Goal: Task Accomplishment & Management: Use online tool/utility

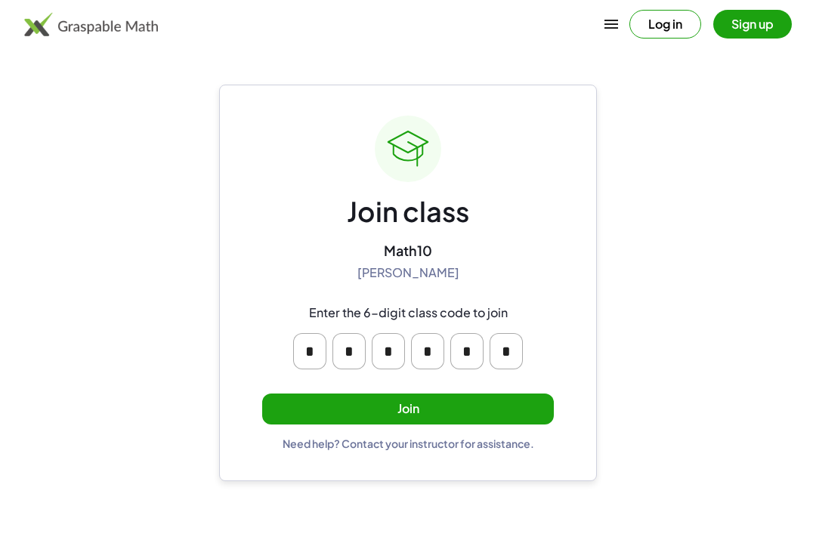
click at [522, 404] on button "Join" at bounding box center [408, 409] width 292 height 31
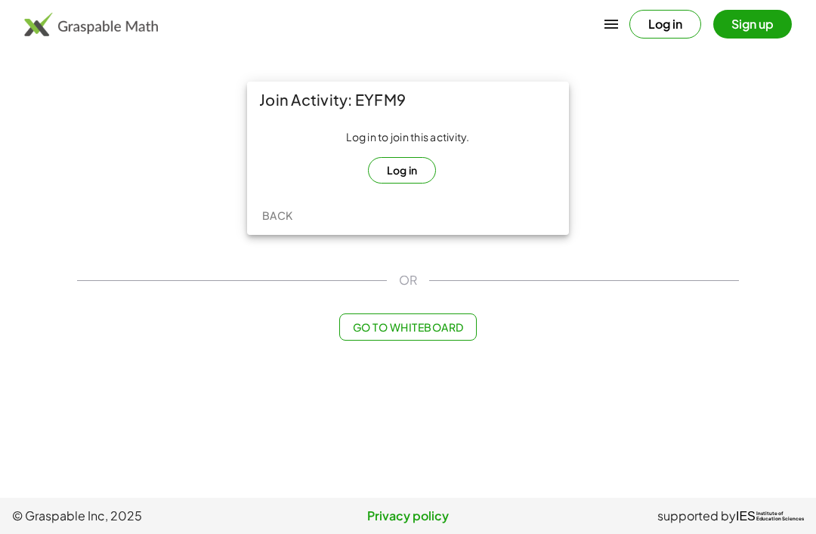
click at [404, 174] on button "Log in" at bounding box center [402, 170] width 69 height 26
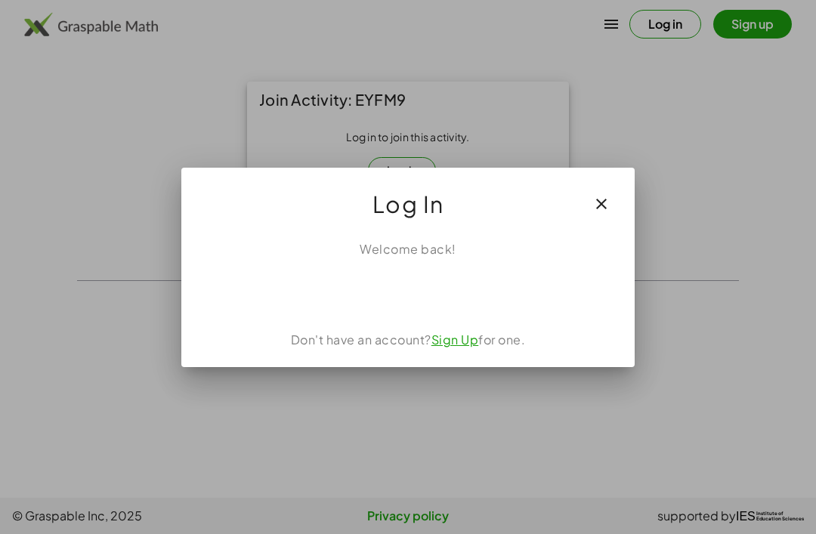
click at [452, 295] on div "Acceder con Google. Se abre en una pestaña nueva" at bounding box center [408, 291] width 144 height 33
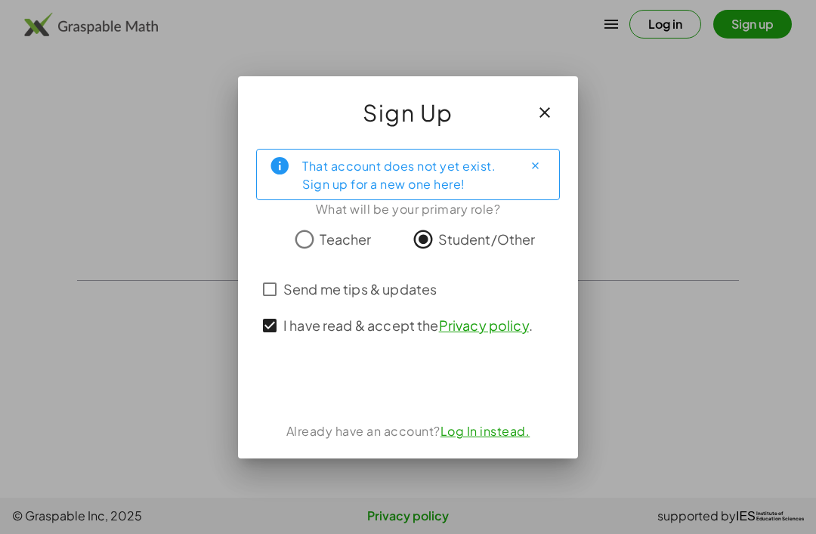
click at [348, 377] on div "Acceder con Google. Se abre en una pestaña nueva" at bounding box center [408, 382] width 180 height 33
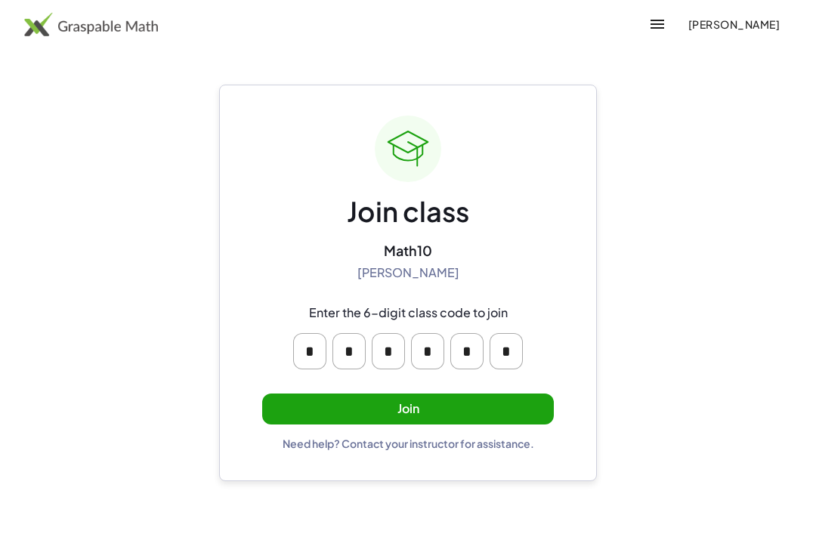
click at [508, 403] on button "Join" at bounding box center [408, 409] width 292 height 31
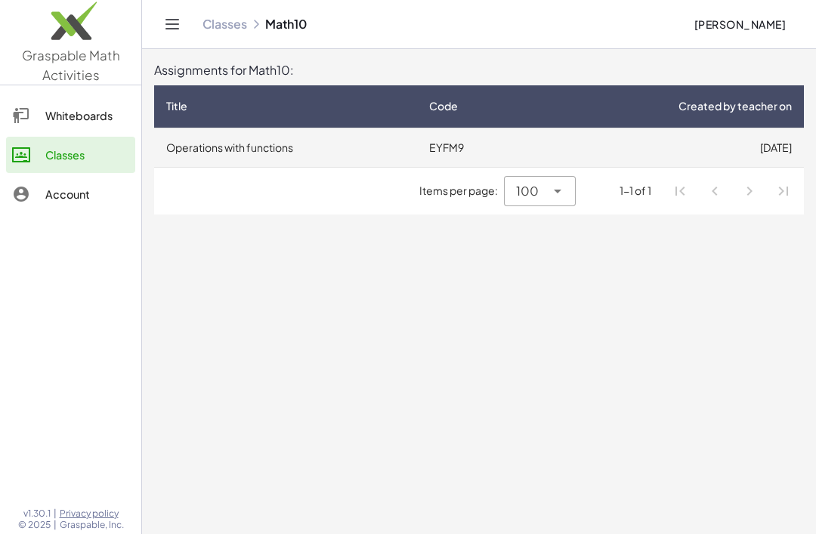
click at [681, 137] on td "[DATE]" at bounding box center [670, 147] width 267 height 39
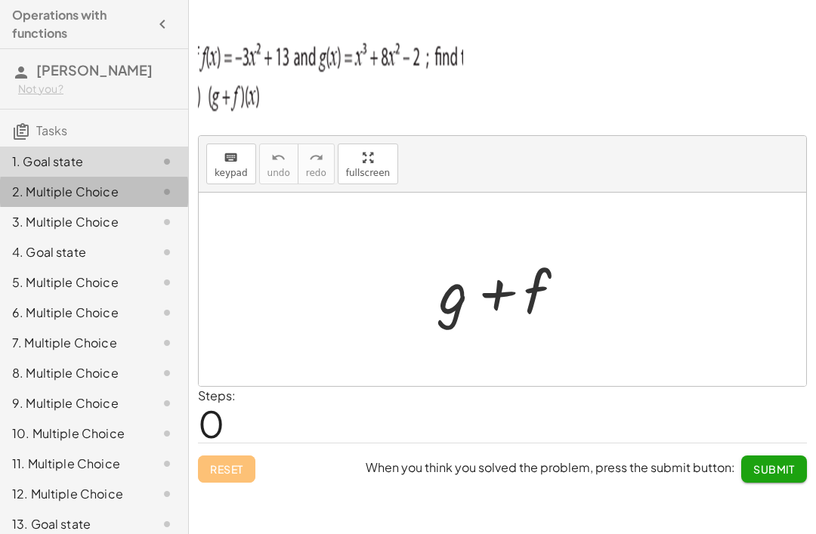
click at [29, 191] on div "2. Multiple Choice" at bounding box center [73, 192] width 122 height 18
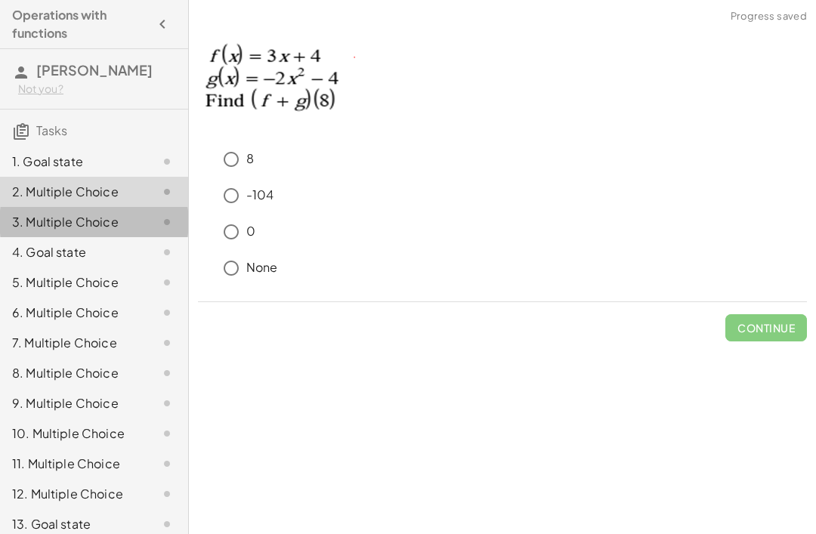
click at [36, 221] on div "3. Multiple Choice" at bounding box center [73, 222] width 122 height 18
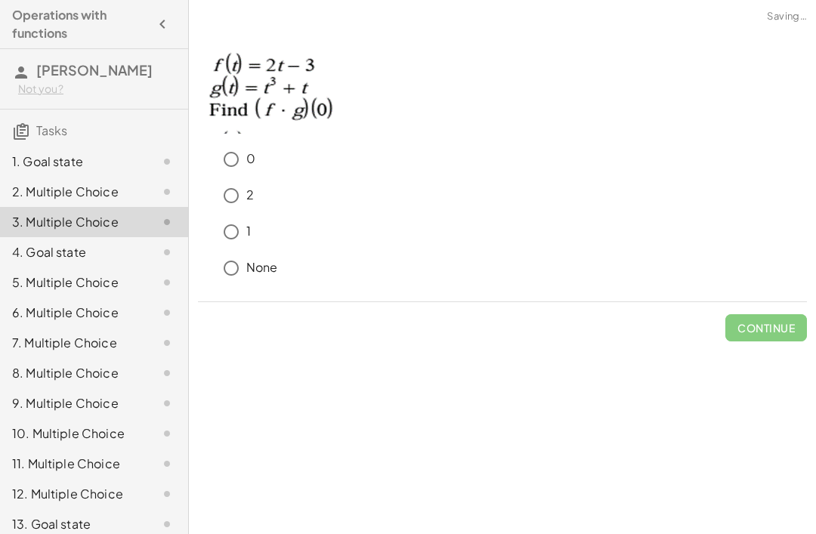
click at [31, 165] on div "1. Goal state" at bounding box center [73, 162] width 122 height 18
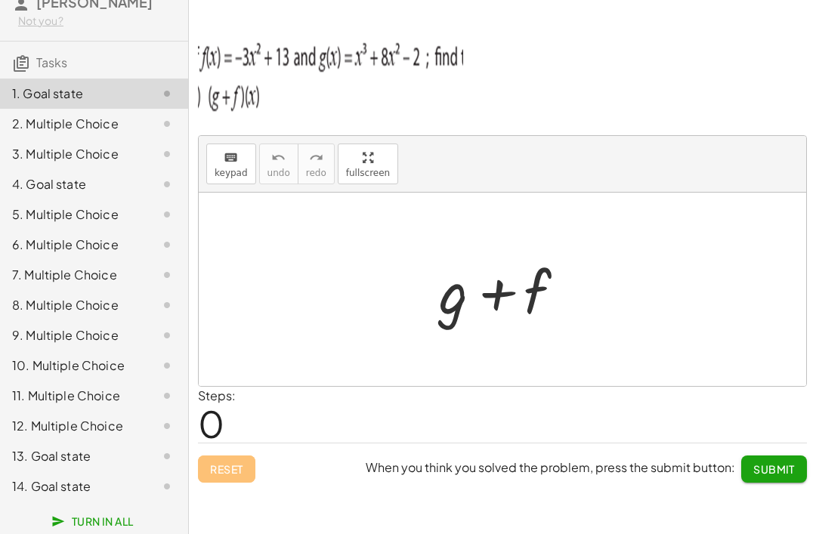
scroll to position [68, 0]
click at [26, 119] on div "2. Multiple Choice" at bounding box center [73, 124] width 122 height 18
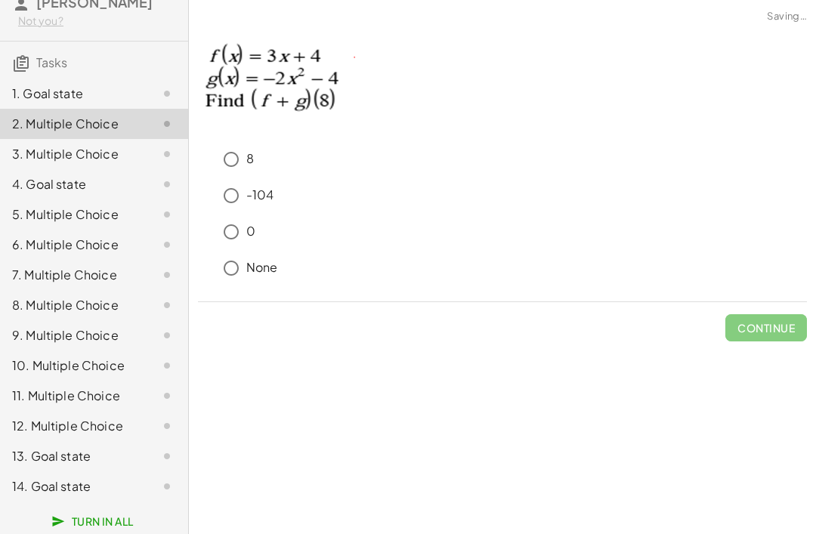
click at [36, 97] on div "1. Goal state" at bounding box center [73, 94] width 122 height 18
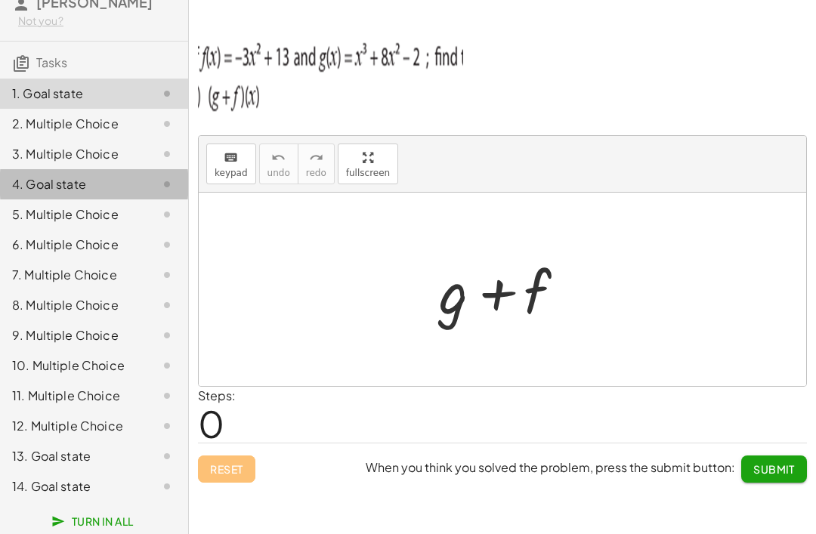
click at [24, 230] on div "4. Goal state" at bounding box center [94, 245] width 188 height 30
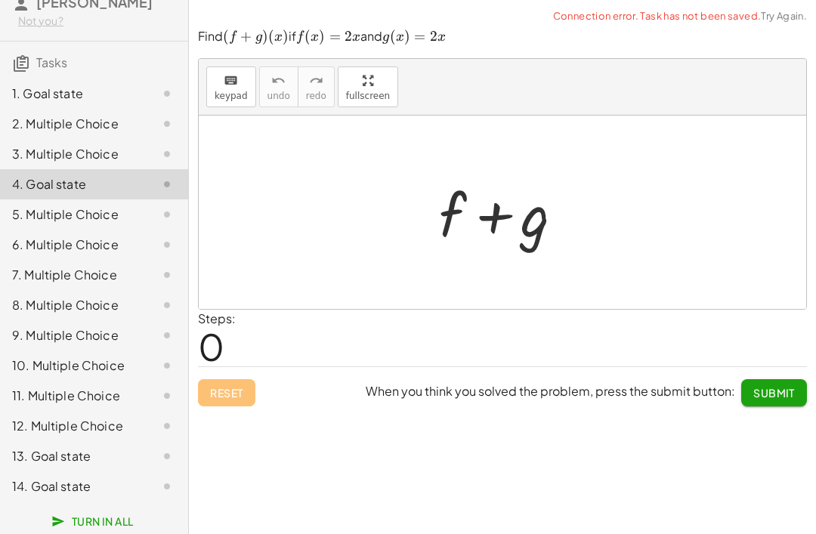
click at [35, 159] on div "3. Multiple Choice" at bounding box center [73, 154] width 122 height 18
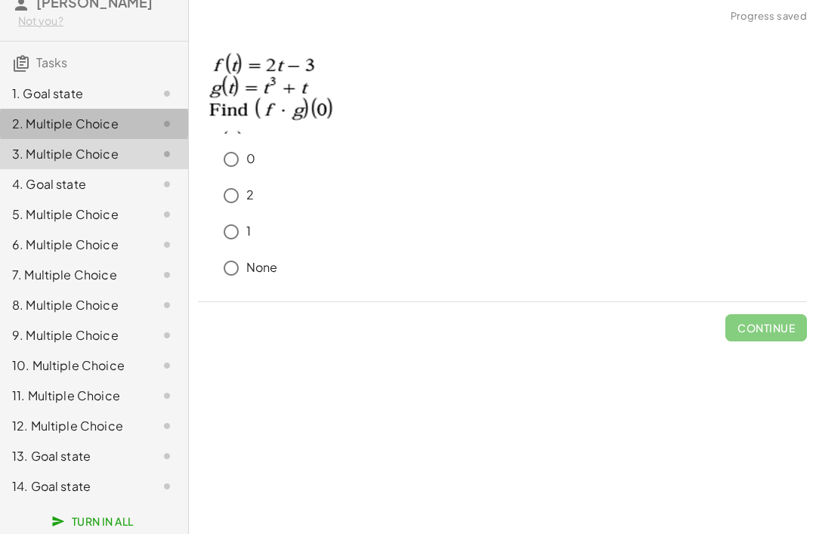
click at [34, 128] on div "2. Multiple Choice" at bounding box center [73, 124] width 122 height 18
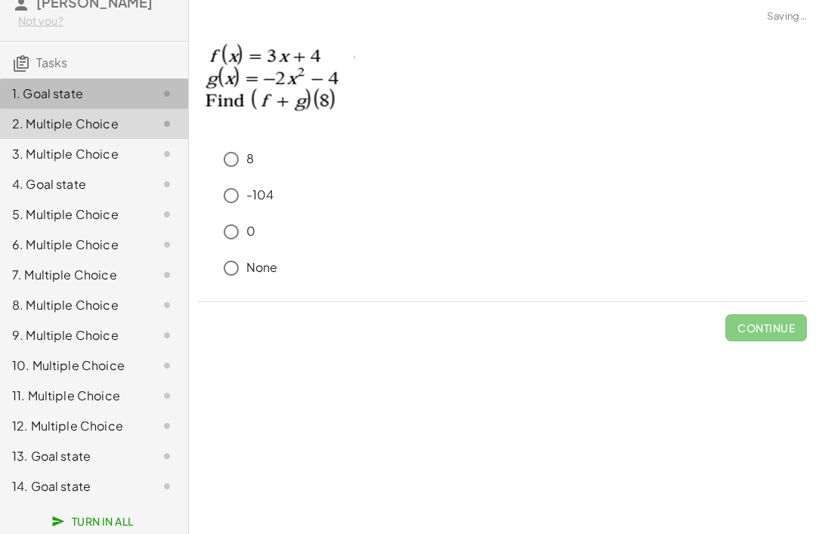
click at [25, 96] on div "1. Goal state" at bounding box center [73, 94] width 122 height 18
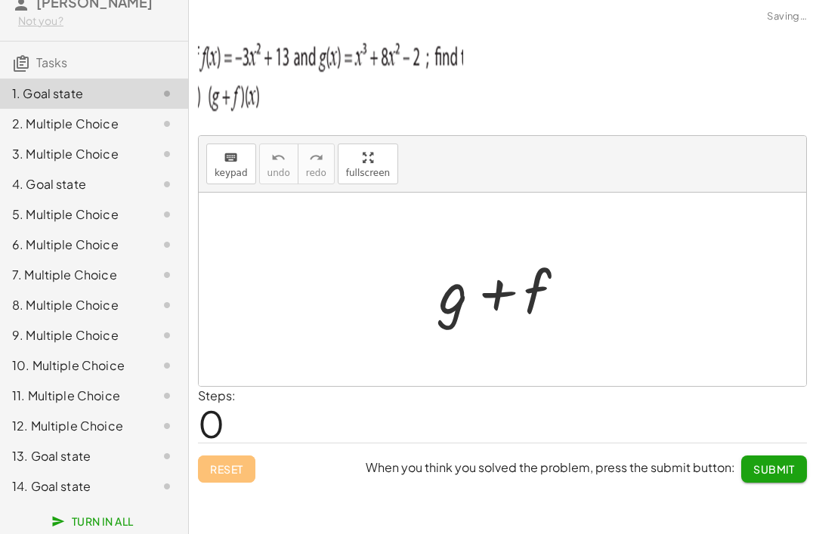
click at [44, 471] on div "14. Goal state" at bounding box center [94, 486] width 188 height 30
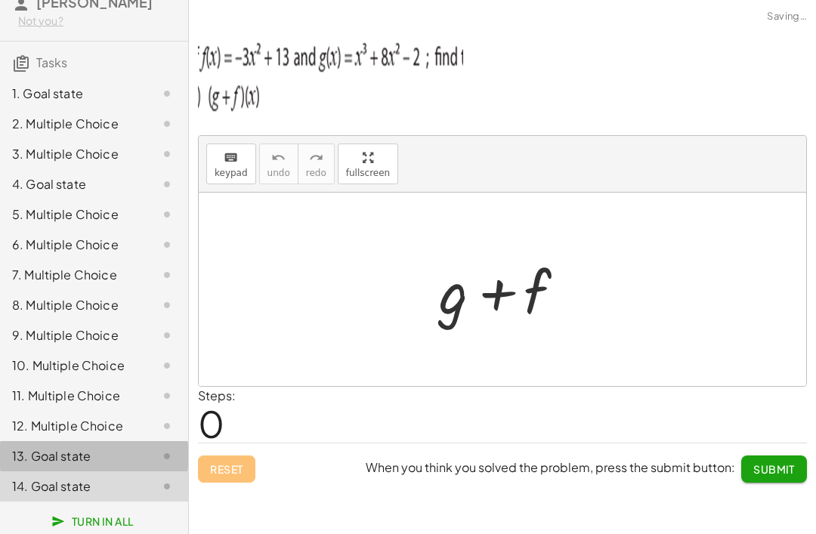
click at [45, 454] on div "13. Goal state" at bounding box center [73, 456] width 122 height 18
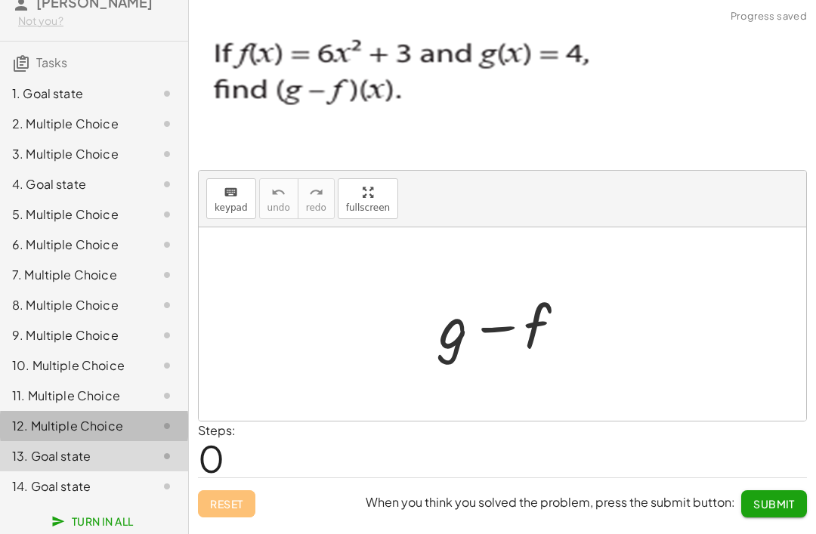
click at [32, 425] on div "12. Multiple Choice" at bounding box center [73, 426] width 122 height 18
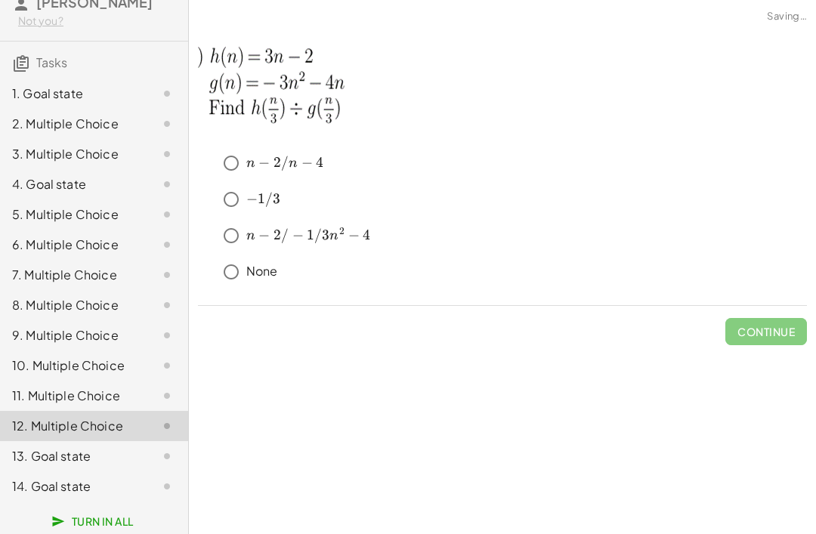
click at [32, 449] on div "13. Goal state" at bounding box center [73, 456] width 122 height 18
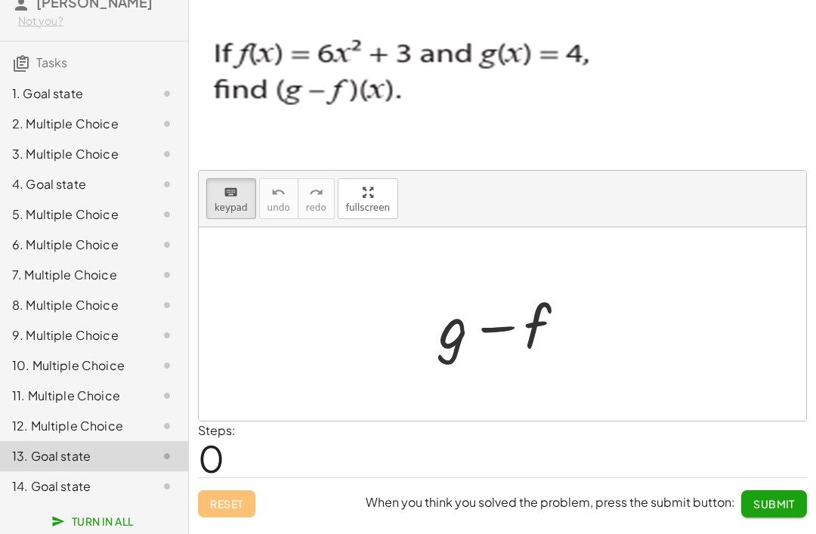
click at [39, 100] on div "1. Goal state" at bounding box center [73, 94] width 122 height 18
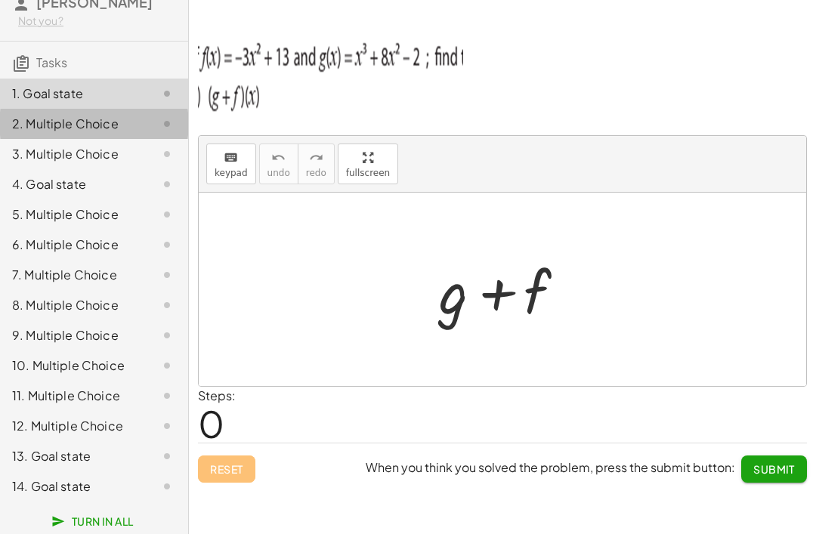
click at [45, 169] on div "2. Multiple Choice" at bounding box center [94, 184] width 188 height 30
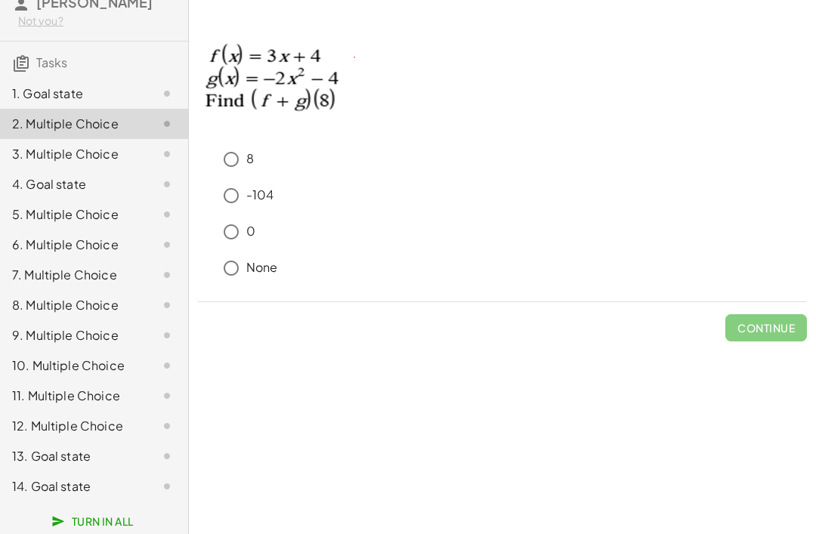
click at [28, 96] on div "1. Goal state" at bounding box center [73, 94] width 122 height 18
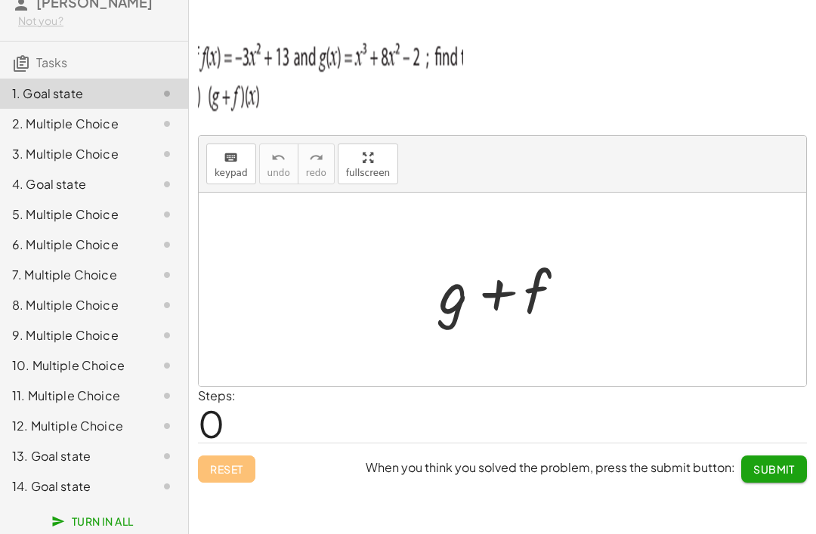
scroll to position [20, 0]
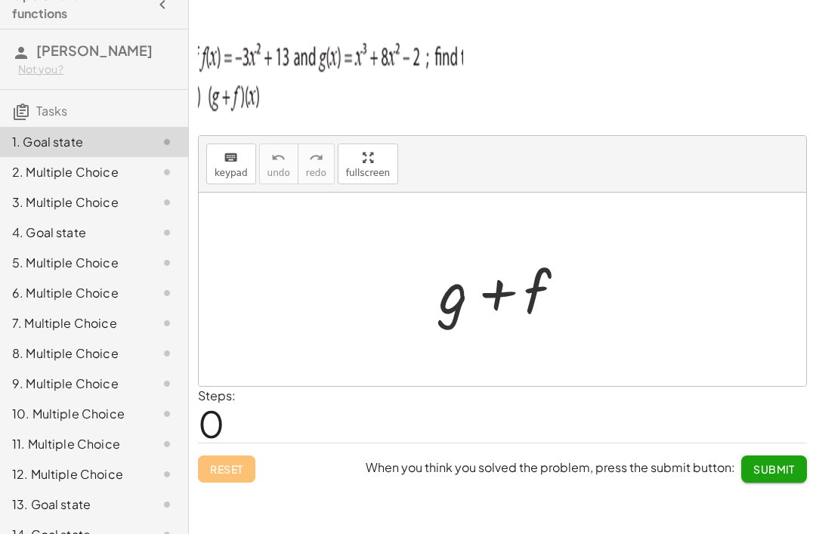
click at [47, 167] on div "2. Multiple Choice" at bounding box center [73, 172] width 122 height 18
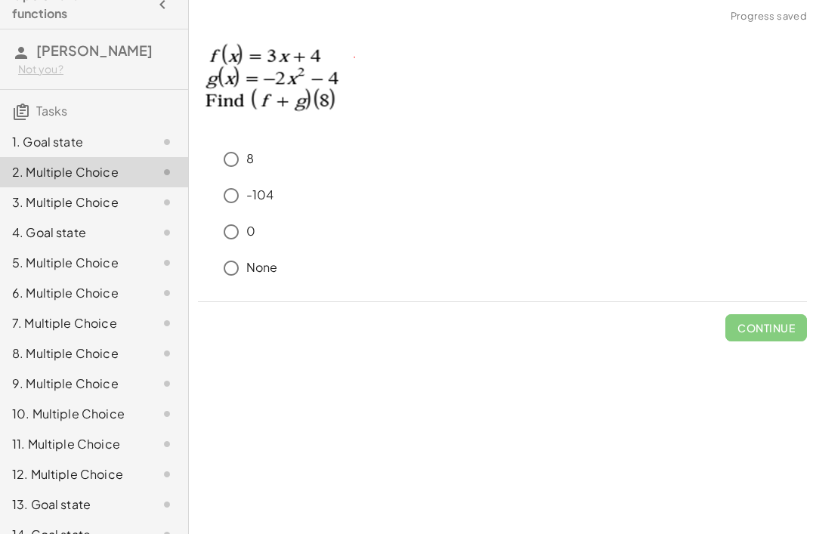
click at [57, 202] on div "3. Multiple Choice" at bounding box center [73, 202] width 122 height 18
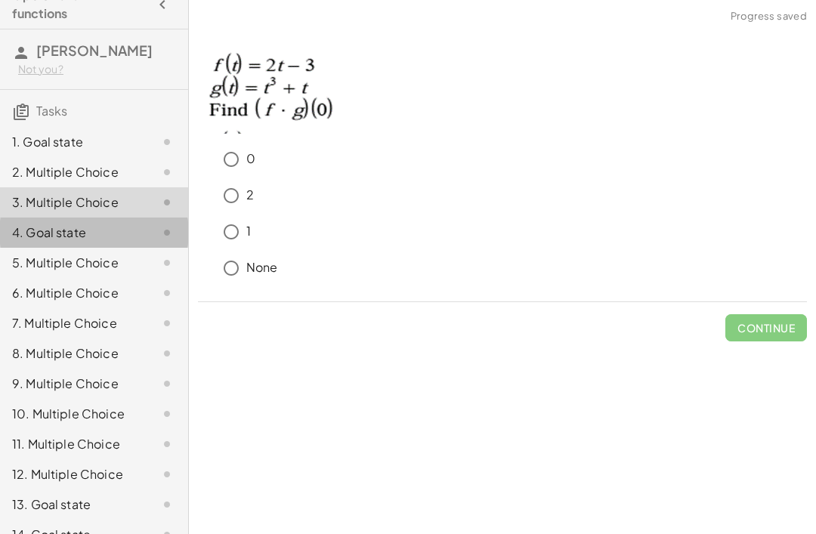
click at [48, 238] on div "4. Goal state" at bounding box center [73, 233] width 122 height 18
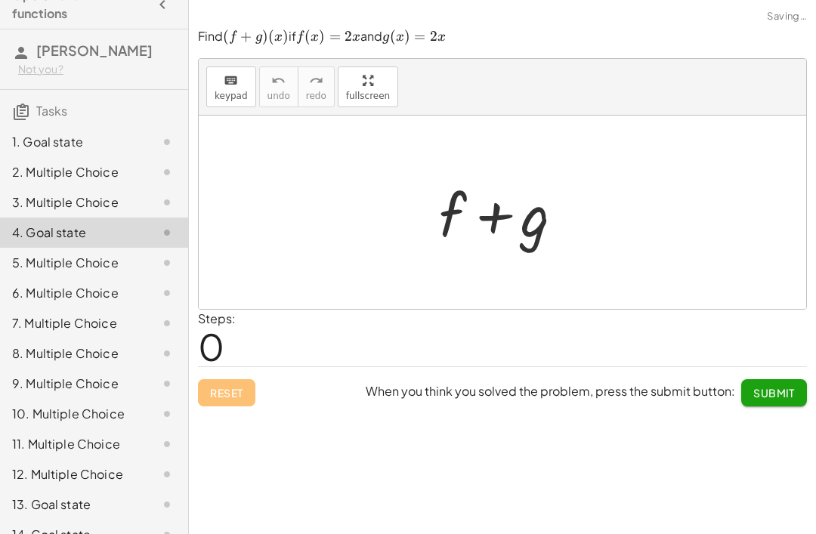
click at [46, 261] on div "5. Multiple Choice" at bounding box center [73, 263] width 122 height 18
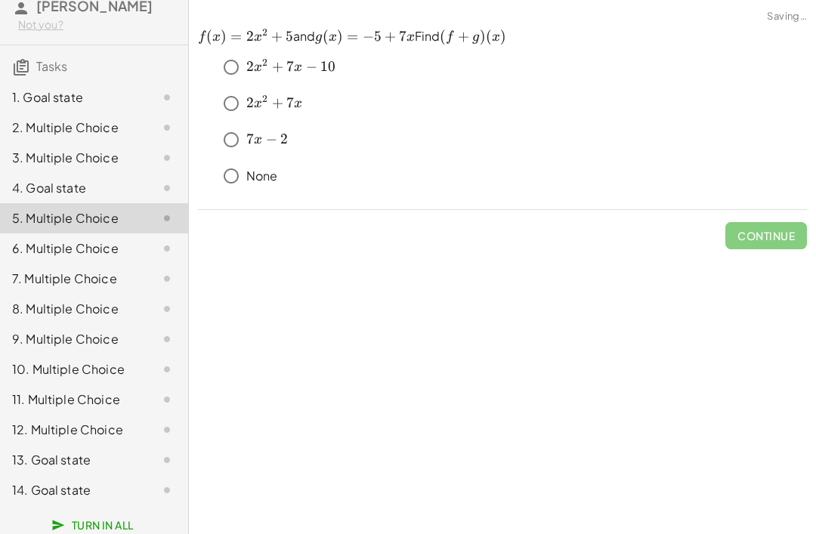
scroll to position [63, 0]
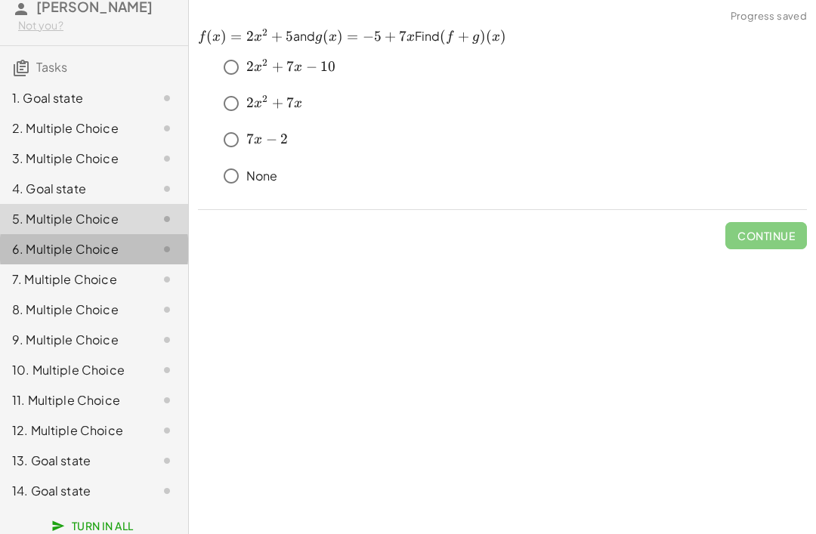
click at [49, 249] on div "6. Multiple Choice" at bounding box center [73, 249] width 122 height 18
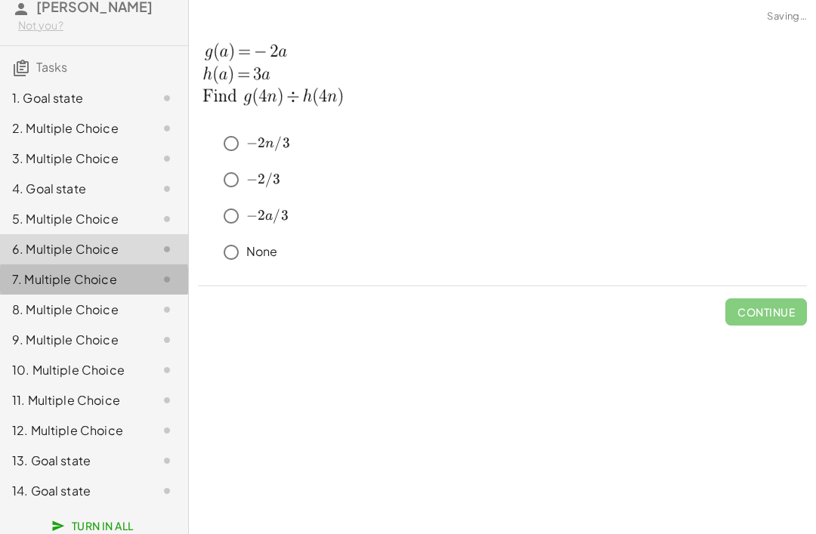
click at [49, 283] on div "7. Multiple Choice" at bounding box center [73, 279] width 122 height 18
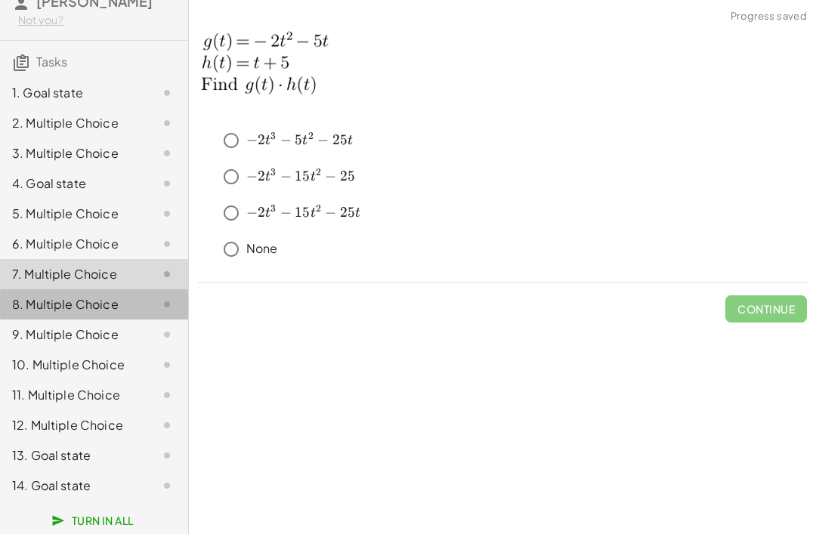
scroll to position [68, 0]
click at [45, 299] on div "8. Multiple Choice" at bounding box center [73, 305] width 122 height 18
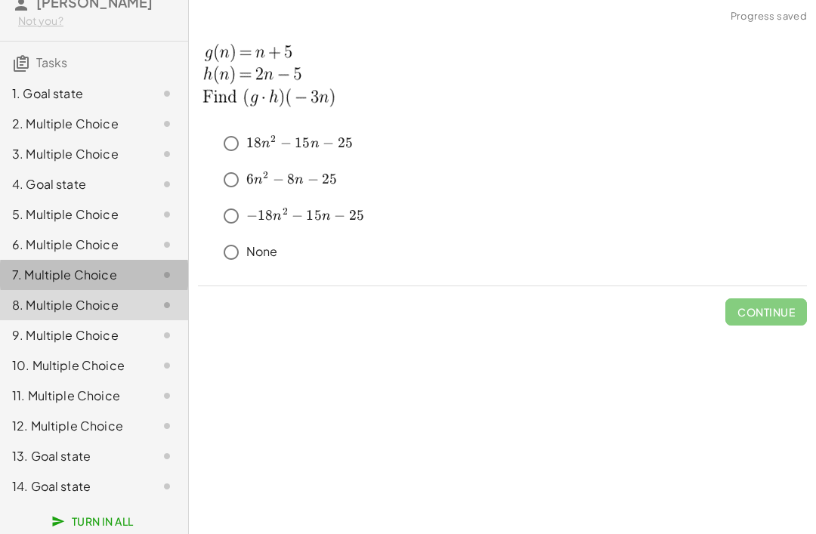
click at [35, 277] on div "7. Multiple Choice" at bounding box center [73, 275] width 122 height 18
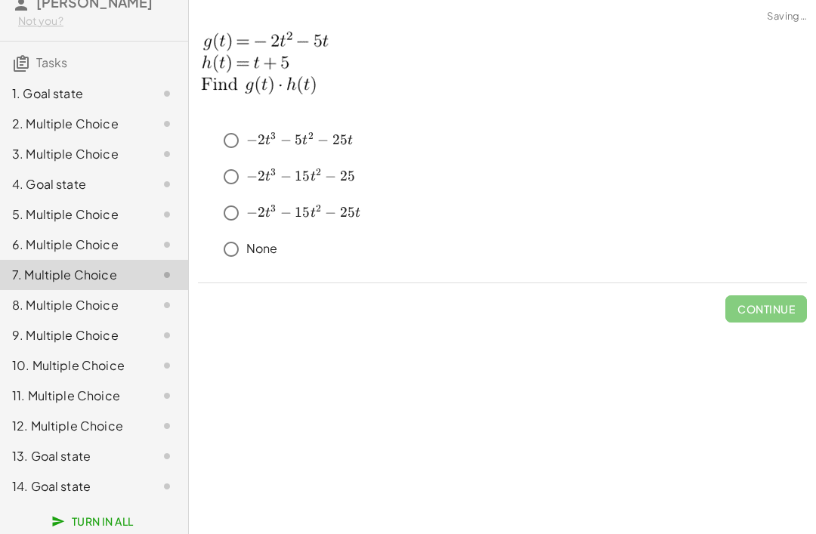
click at [39, 296] on div "8. Multiple Choice" at bounding box center [73, 305] width 122 height 18
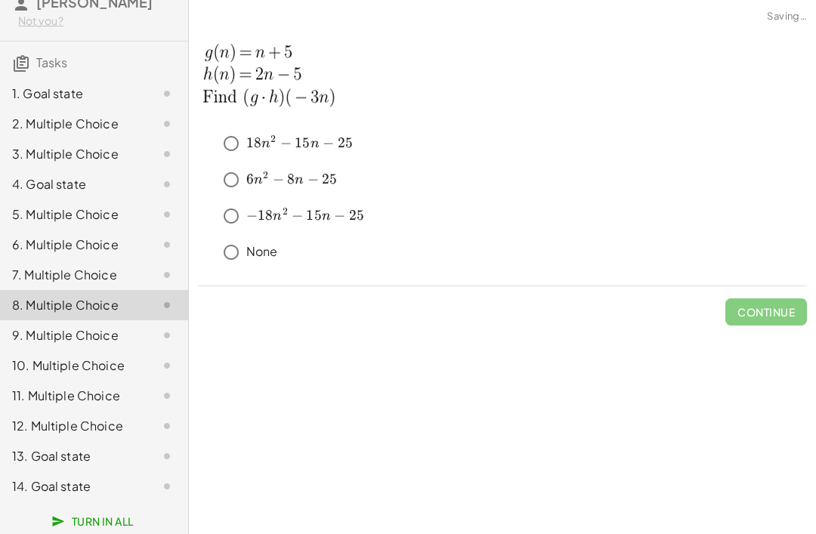
click at [42, 330] on div "9. Multiple Choice" at bounding box center [73, 335] width 122 height 18
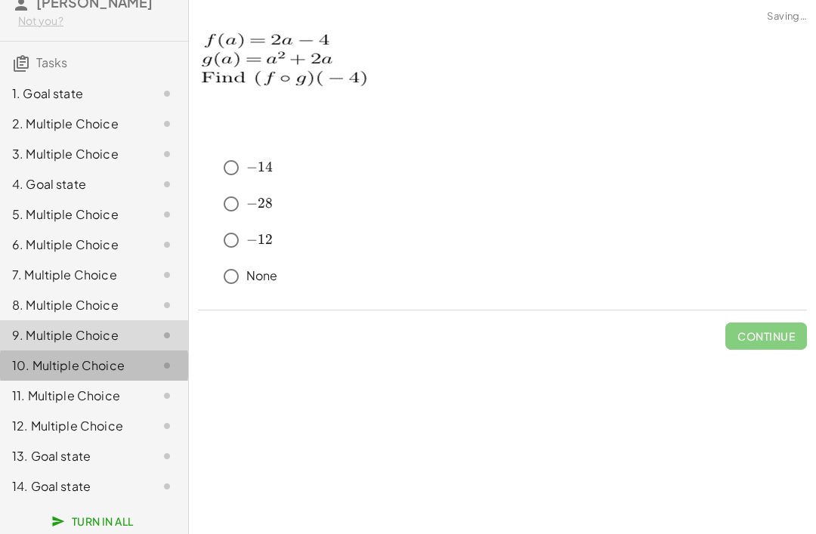
click at [24, 363] on div "10. Multiple Choice" at bounding box center [73, 366] width 122 height 18
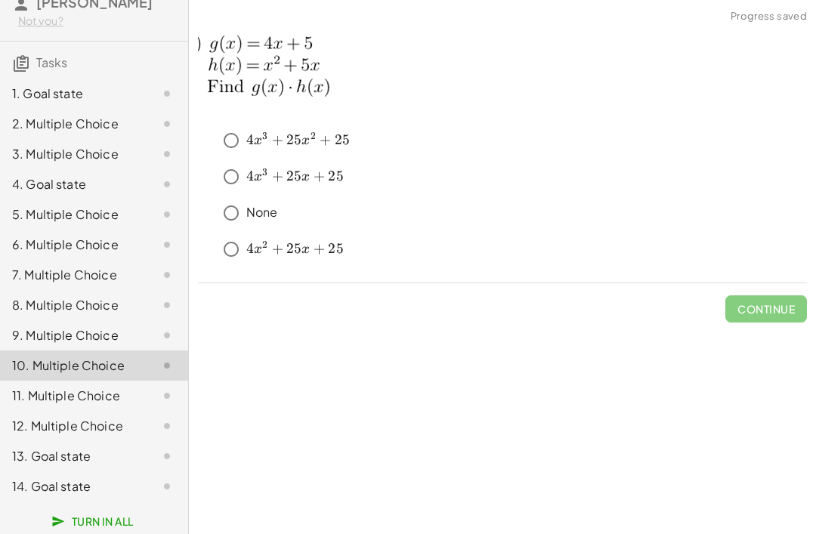
scroll to position [20, 0]
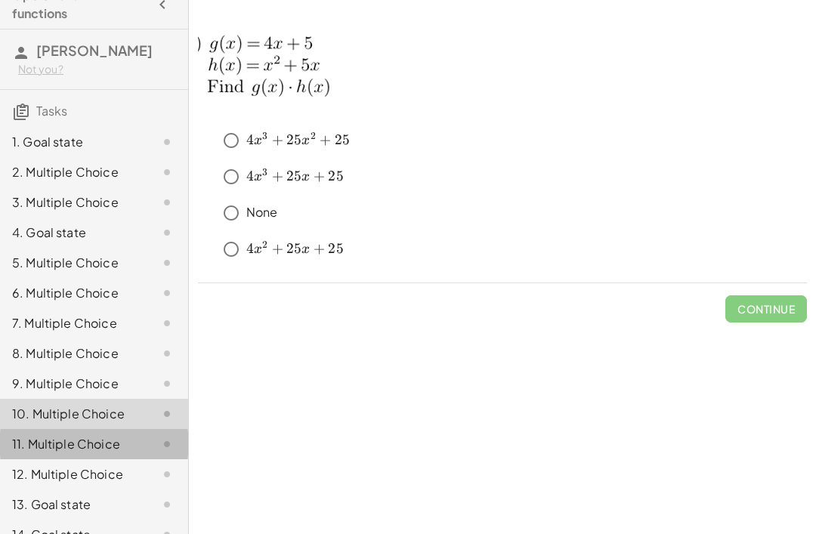
click at [43, 438] on div "11. Multiple Choice" at bounding box center [73, 444] width 122 height 18
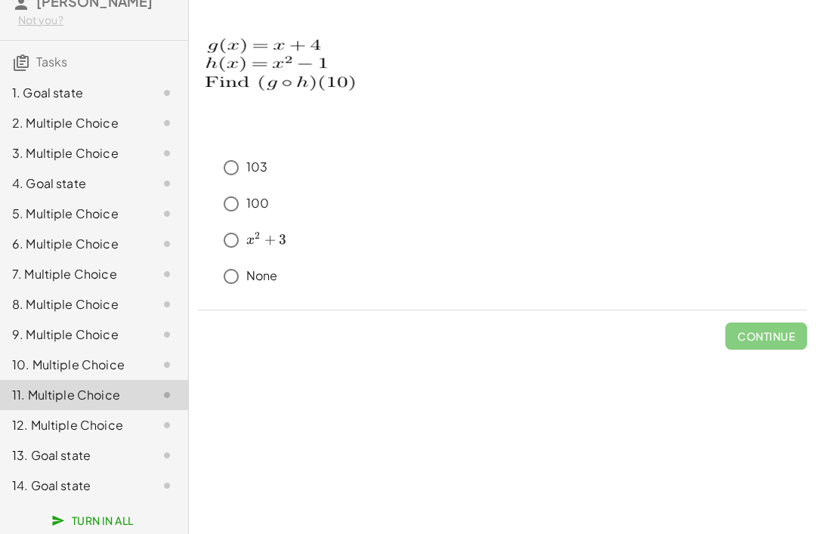
scroll to position [68, 0]
click at [48, 431] on div "12. Multiple Choice" at bounding box center [73, 426] width 122 height 18
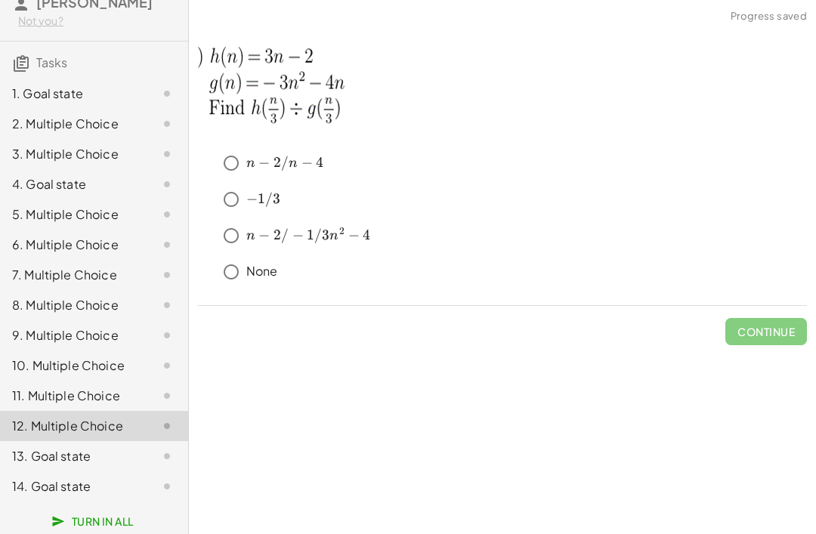
scroll to position [20, 0]
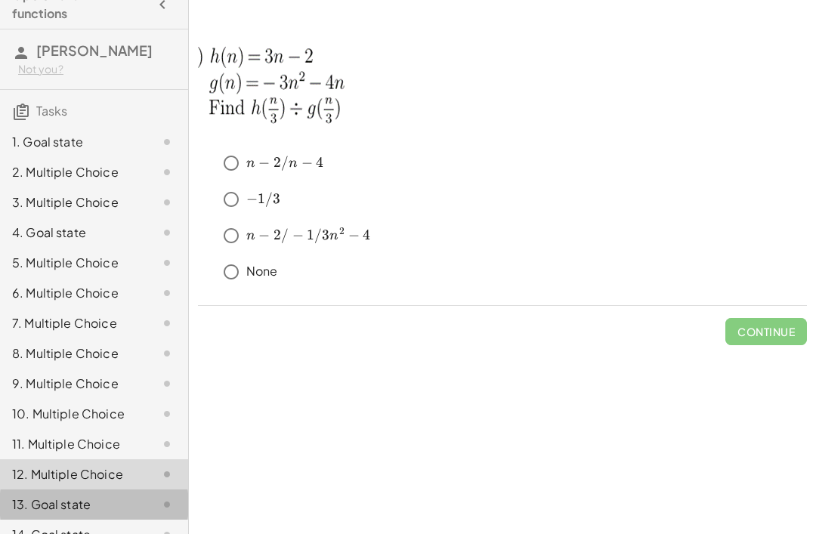
click at [48, 499] on div "13. Goal state" at bounding box center [73, 505] width 122 height 18
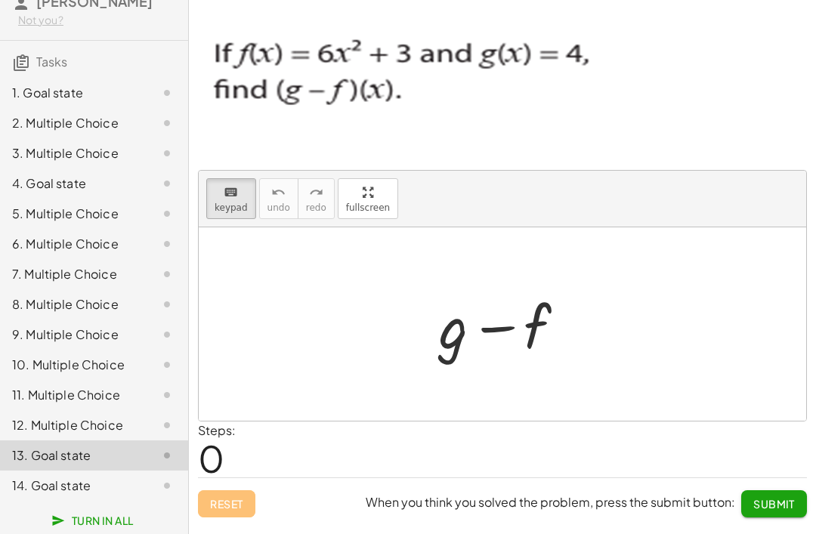
scroll to position [68, 0]
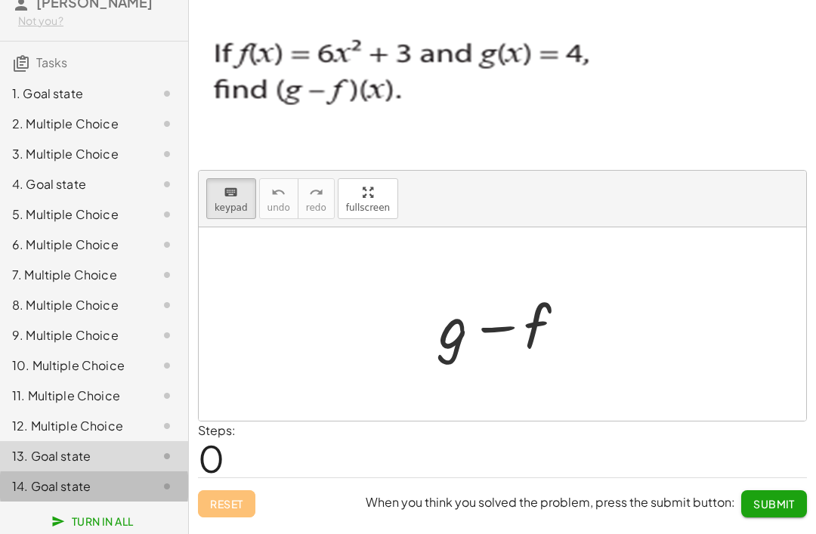
click at [29, 488] on div "14. Goal state" at bounding box center [73, 486] width 122 height 18
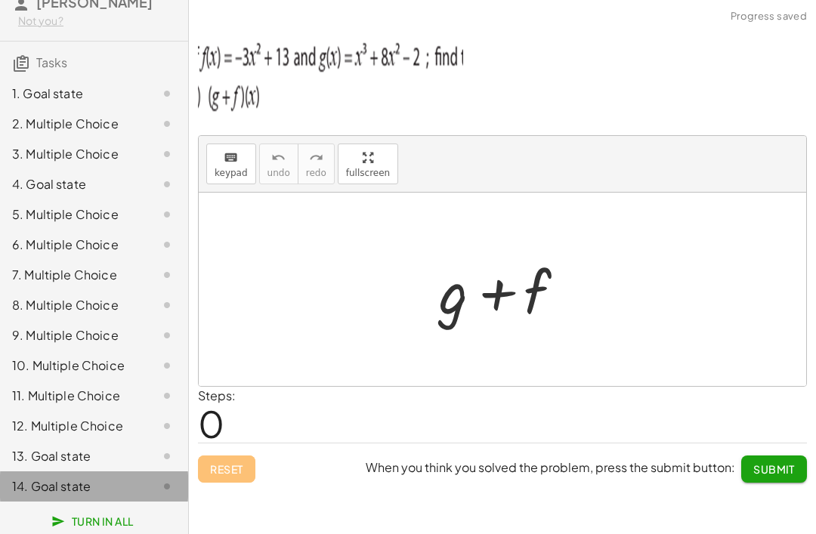
click at [34, 492] on div "14. Goal state" at bounding box center [73, 486] width 122 height 18
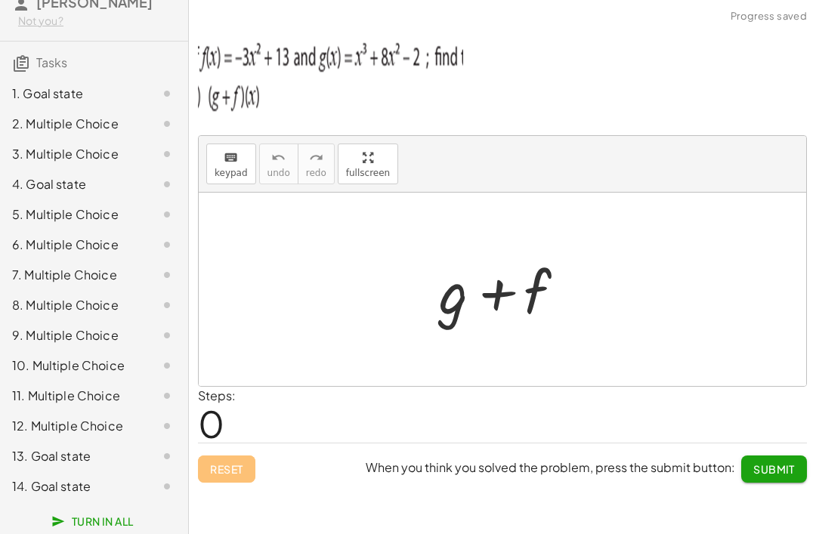
click at [28, 457] on div "13. Goal state" at bounding box center [73, 456] width 122 height 18
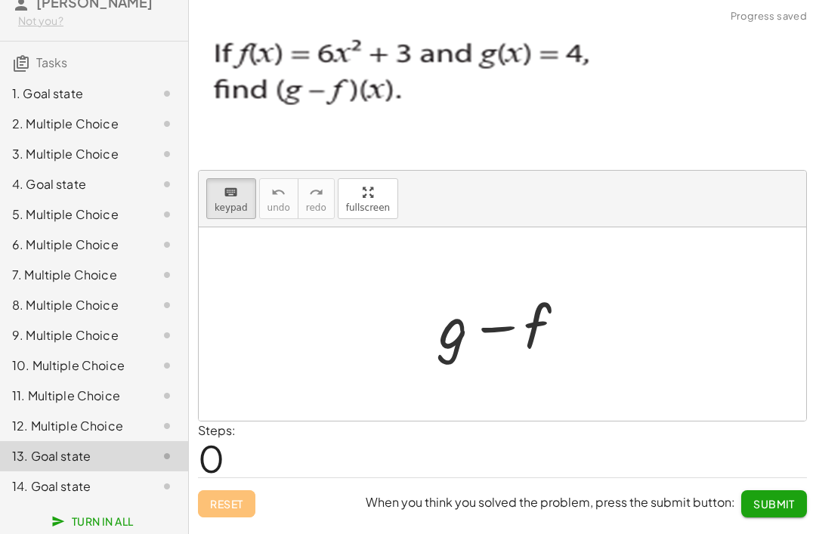
click at [19, 489] on div "14. Goal state" at bounding box center [73, 486] width 122 height 18
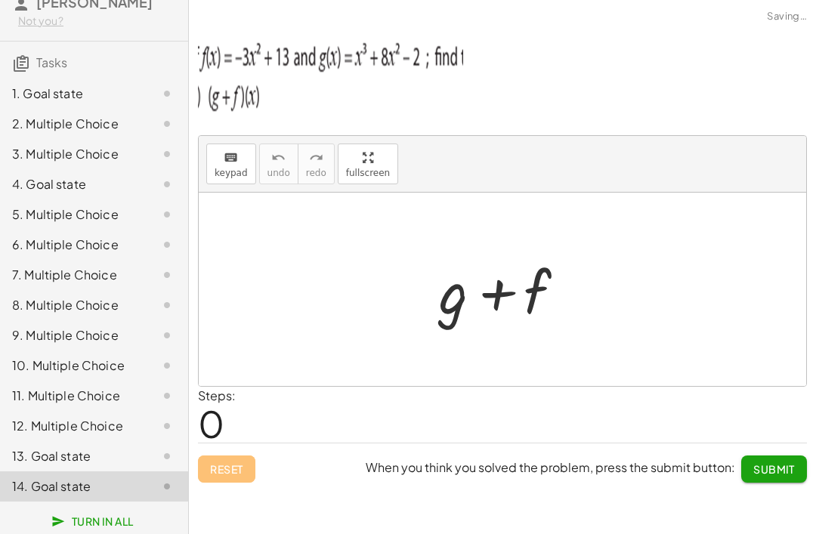
scroll to position [20, 0]
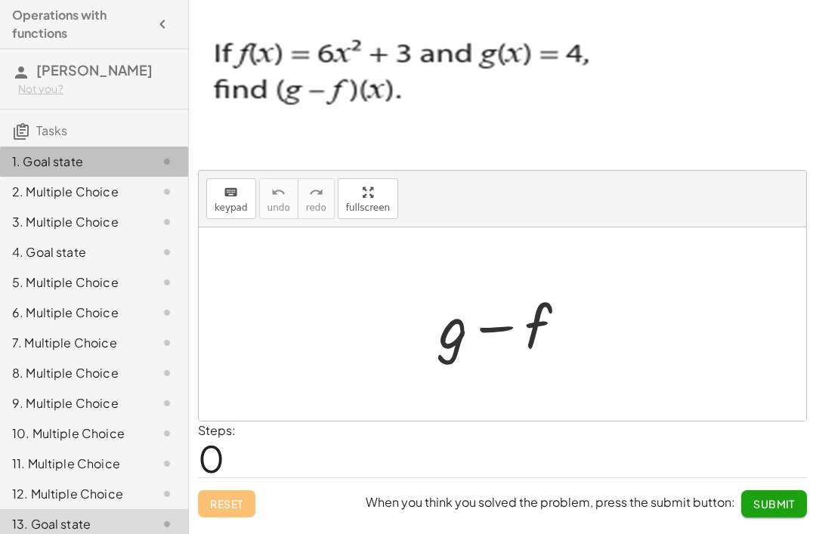
click at [28, 162] on div "1. Goal state" at bounding box center [73, 162] width 122 height 18
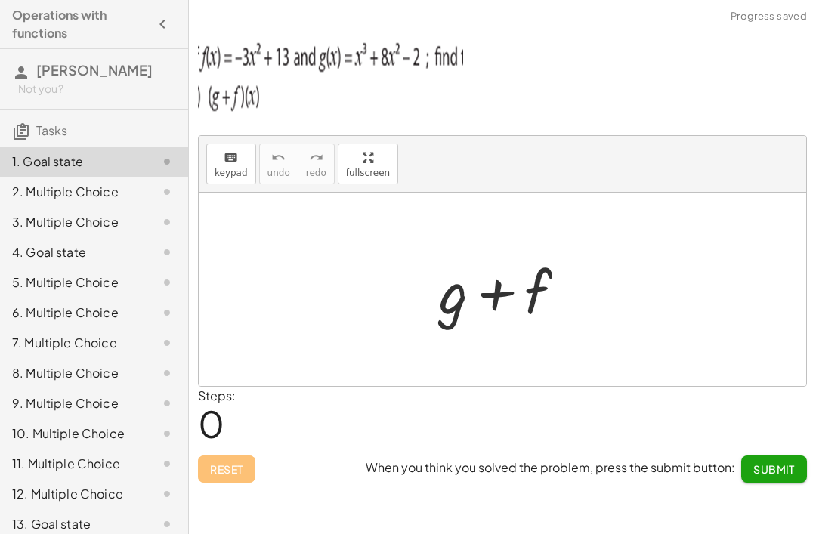
click at [585, 272] on div at bounding box center [508, 290] width 154 height 78
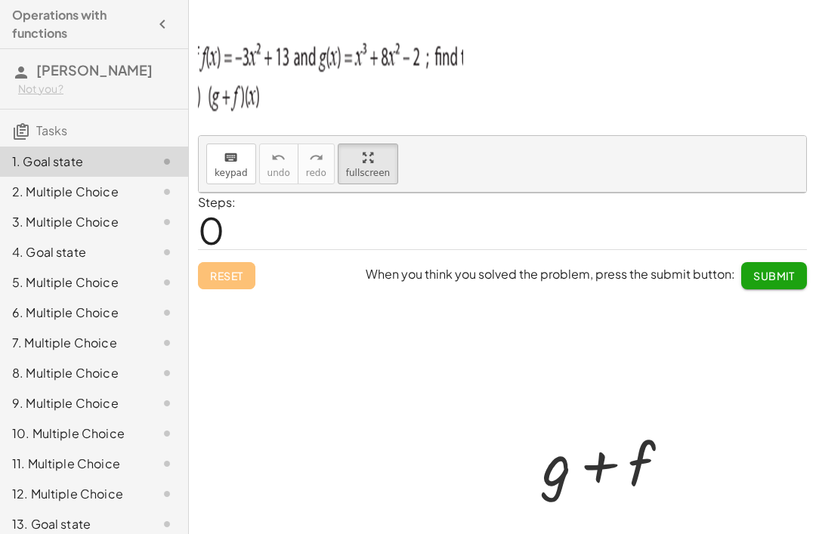
click at [26, 198] on div "2. Multiple Choice" at bounding box center [73, 192] width 122 height 18
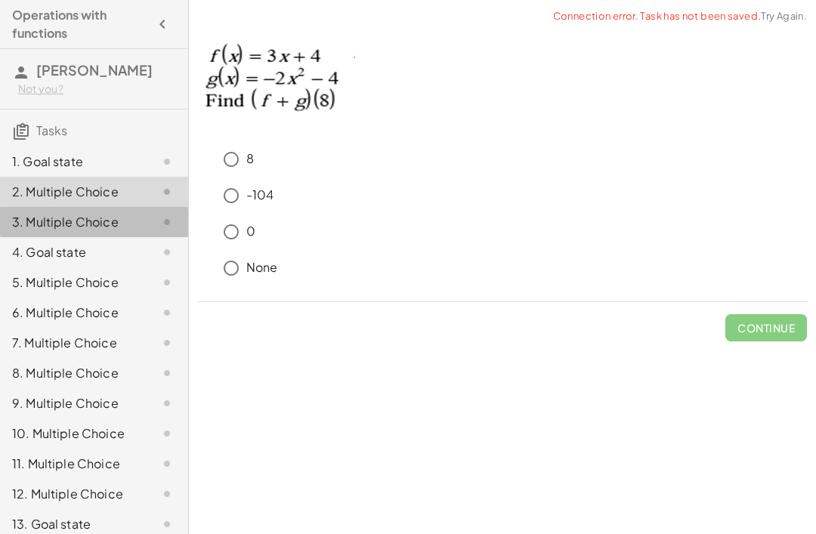
click at [36, 220] on div "3. Multiple Choice" at bounding box center [73, 222] width 122 height 18
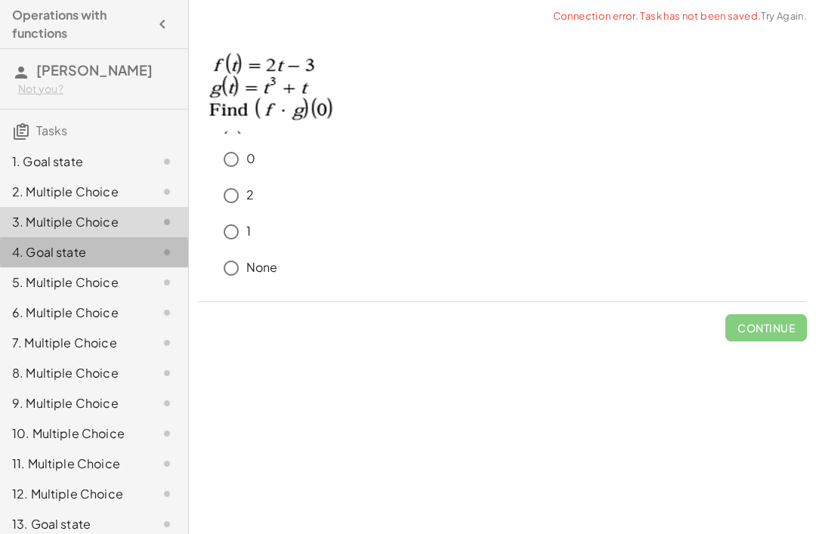
click at [39, 257] on div "4. Goal state" at bounding box center [73, 252] width 122 height 18
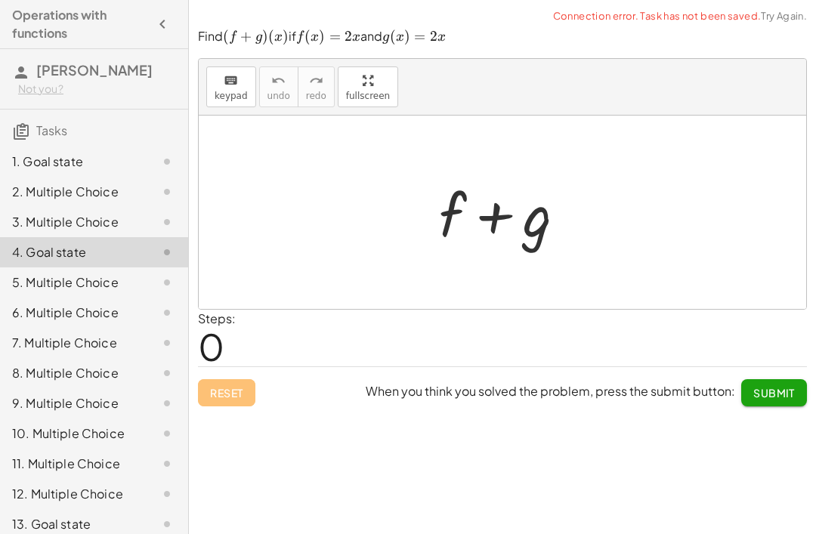
click at [40, 284] on div "5. Multiple Choice" at bounding box center [73, 282] width 122 height 18
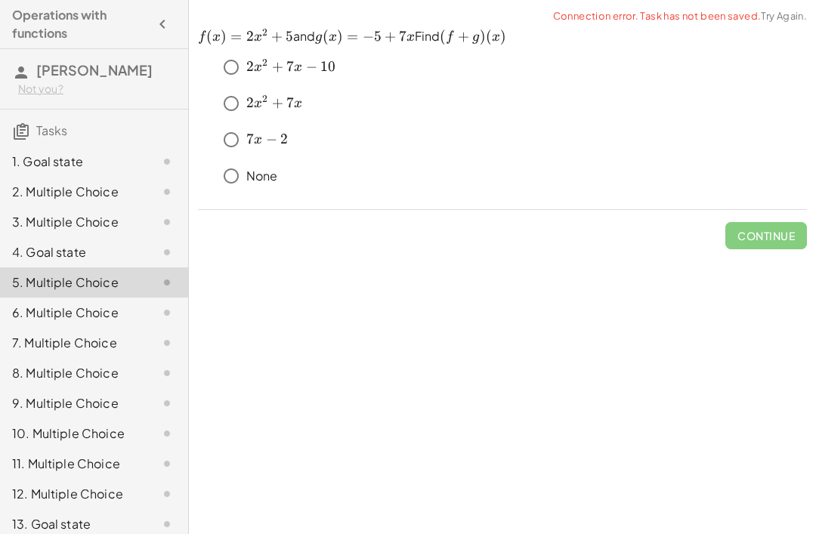
click at [40, 310] on div "6. Multiple Choice" at bounding box center [73, 313] width 122 height 18
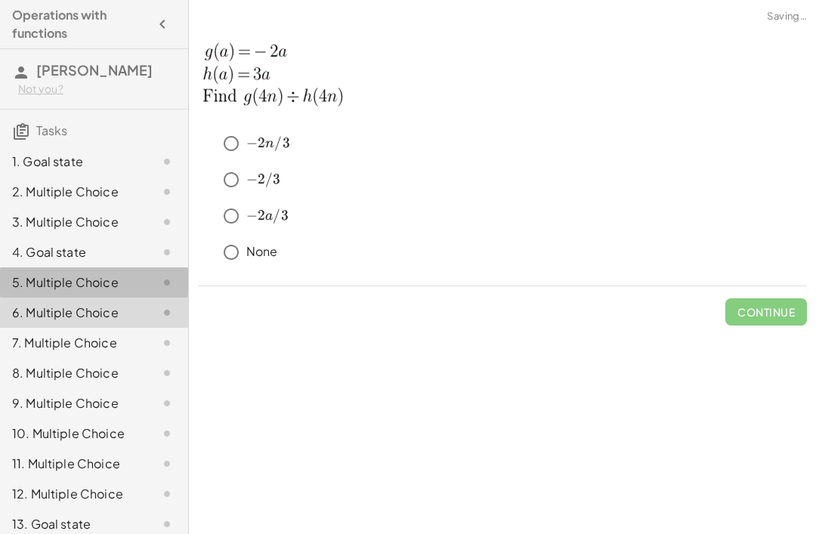
click at [32, 279] on div "5. Multiple Choice" at bounding box center [73, 282] width 122 height 18
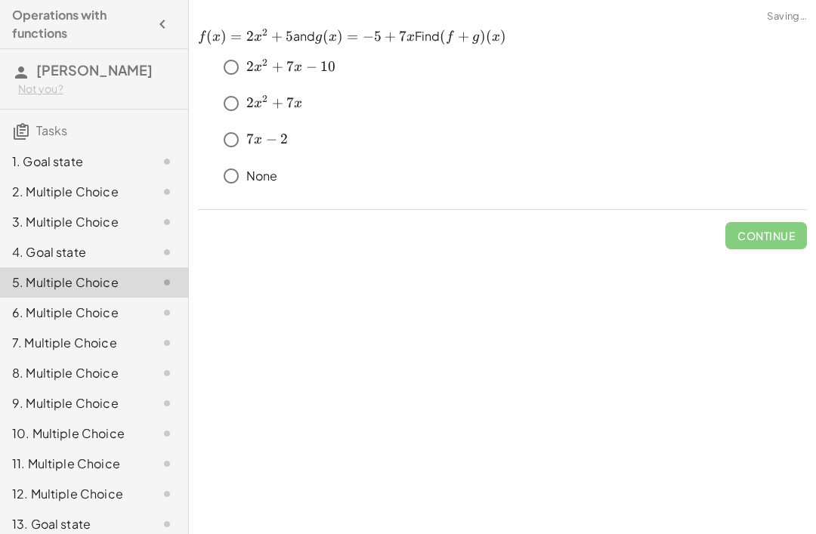
click at [32, 259] on div "4. Goal state" at bounding box center [73, 252] width 122 height 18
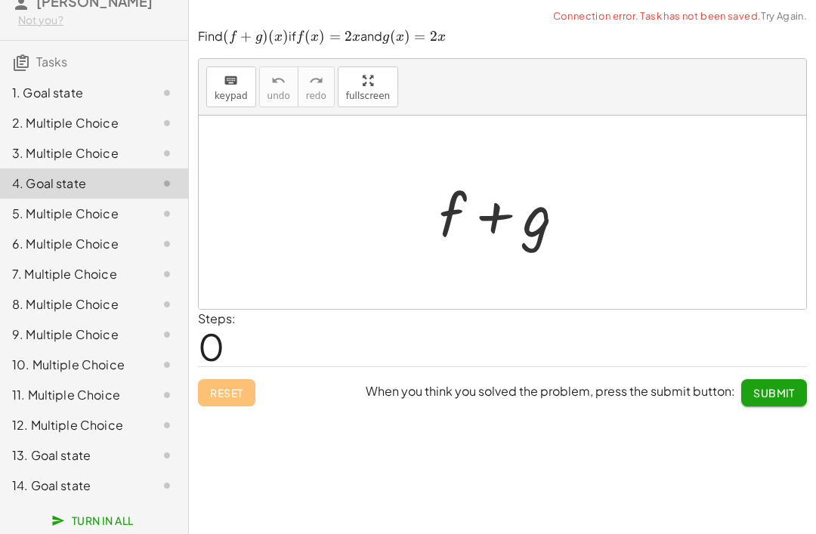
scroll to position [68, 0]
